Goal: Task Accomplishment & Management: Manage account settings

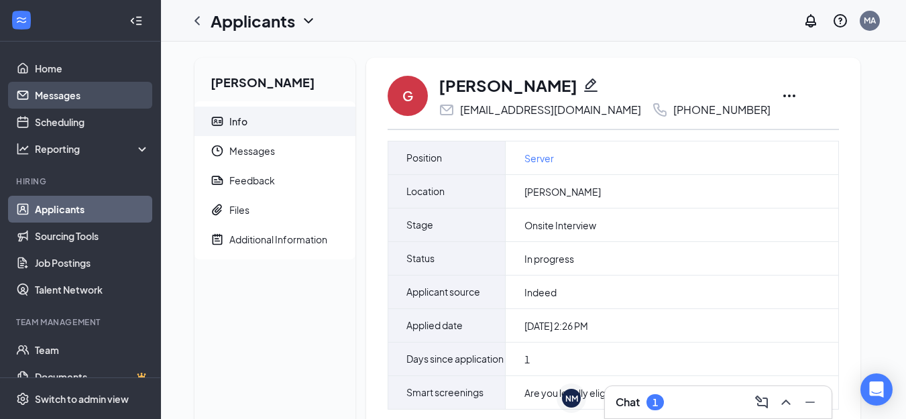
click at [65, 92] on link "Messages" at bounding box center [92, 95] width 115 height 27
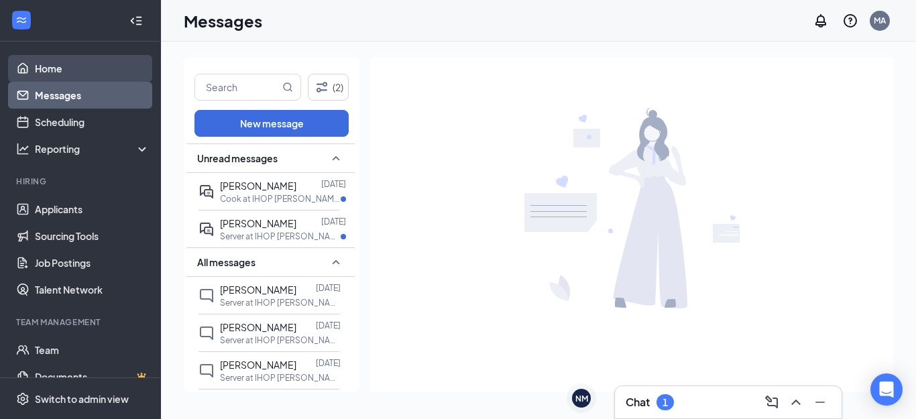
click at [49, 68] on link "Home" at bounding box center [92, 68] width 115 height 27
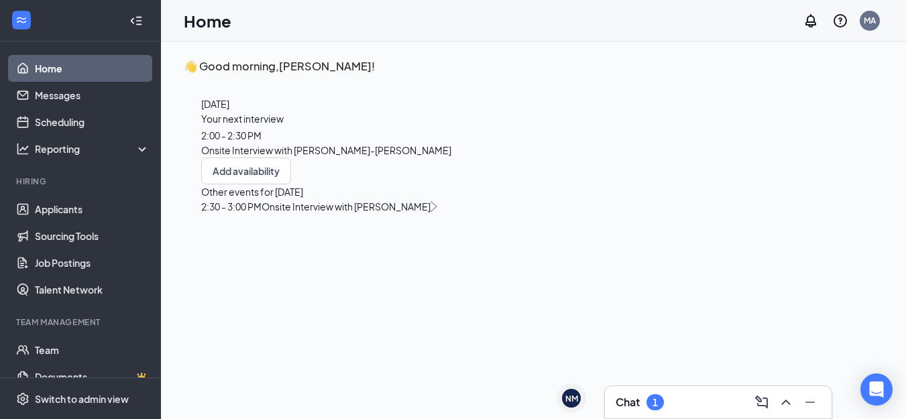
click at [303, 158] on div "Your next interview 2:00 - 2:30 PM Onsite Interview with Tanetra Childs-McDow" at bounding box center [326, 134] width 250 height 46
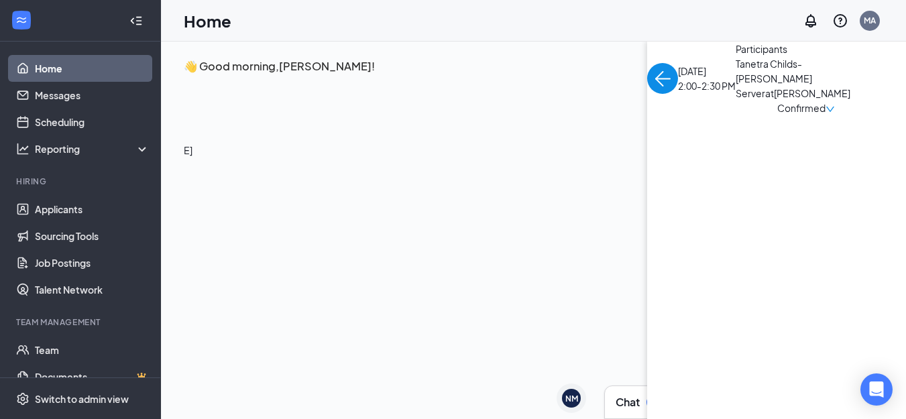
scroll to position [5, 0]
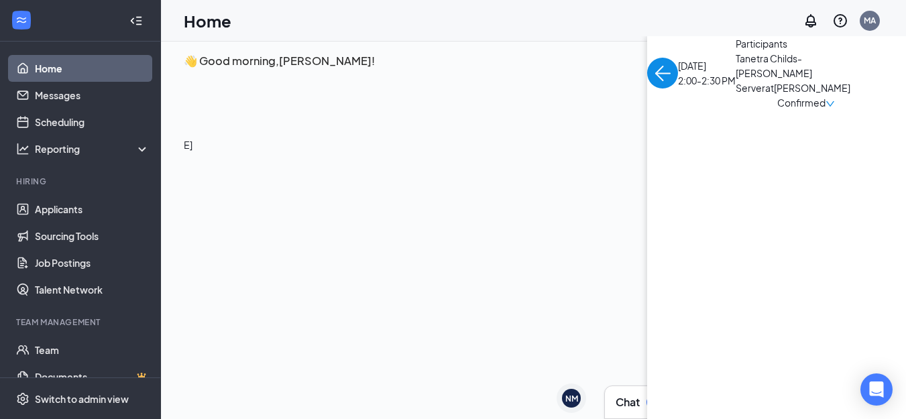
click at [192, 152] on div "Your next interview 2:00 - 2:30 PM Onsite Interview with Tanetra Childs-McDow" at bounding box center [67, 129] width 250 height 46
drag, startPoint x: 303, startPoint y: 214, endPoint x: 446, endPoint y: 190, distance: 144.8
click at [446, 190] on div "Today Your next interview 2:00 - 2:30 PM Onsite Interview with Tanetra Childs-M…" at bounding box center [326, 150] width 285 height 160
click at [777, 110] on div "Confirmed" at bounding box center [806, 102] width 58 height 15
click at [332, 322] on span "Cancel" at bounding box center [339, 329] width 92 height 15
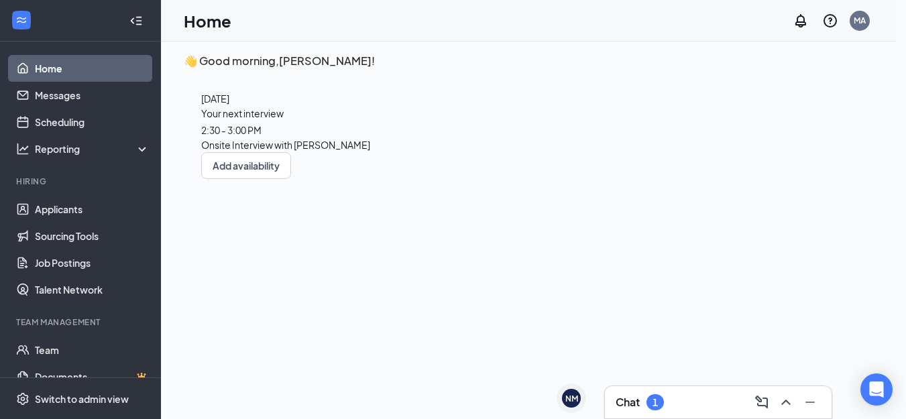
type textarea "NO POSITIONS AT THIS TIME."
